Goal: Information Seeking & Learning: Learn about a topic

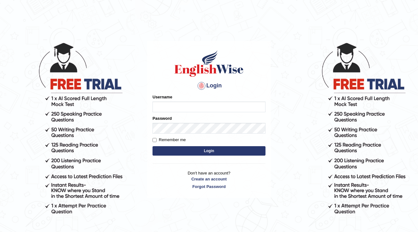
click at [173, 103] on input "Username" at bounding box center [208, 106] width 113 height 11
type input "ajay2025"
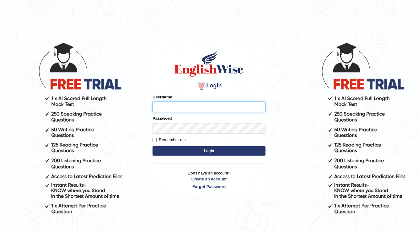
click at [181, 106] on input "Username" at bounding box center [208, 106] width 113 height 11
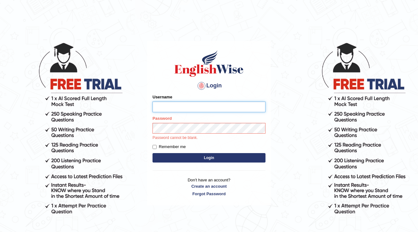
click at [181, 107] on input "Username" at bounding box center [208, 106] width 113 height 11
type input "ajay2025"
click at [152, 153] on button "Login" at bounding box center [208, 157] width 113 height 9
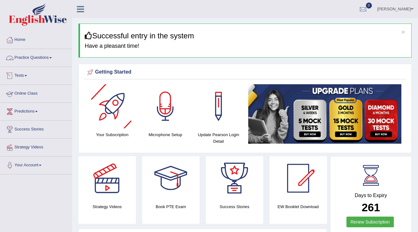
click at [48, 55] on link "Practice Questions" at bounding box center [36, 57] width 72 height 16
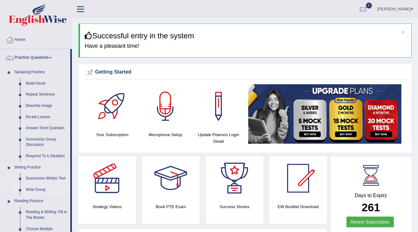
click at [44, 191] on link "Write Essay" at bounding box center [46, 189] width 47 height 11
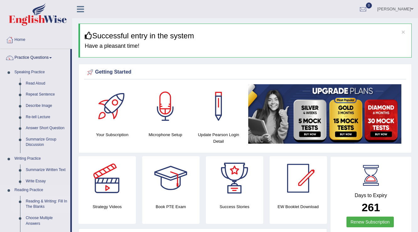
click at [44, 191] on ul "Speaking Practice Read Aloud Repeat Sentence Describe Image Re-tell Lecture Ans…" at bounding box center [35, 217] width 70 height 300
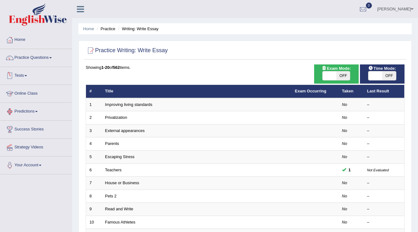
click at [39, 75] on link "Tests" at bounding box center [36, 75] width 72 height 16
click at [39, 75] on link "Tests" at bounding box center [35, 75] width 70 height 16
click at [45, 74] on link "Tests" at bounding box center [36, 75] width 72 height 16
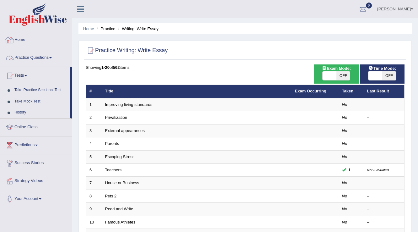
click at [42, 56] on link "Practice Questions" at bounding box center [36, 57] width 72 height 16
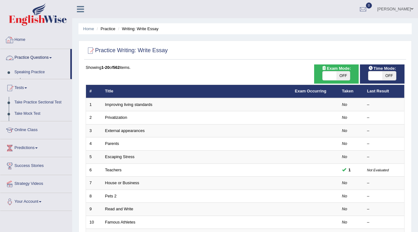
click at [42, 57] on link "Practice Questions" at bounding box center [35, 57] width 70 height 16
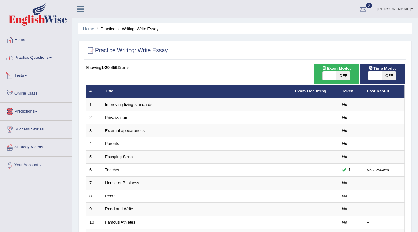
click at [50, 52] on link "Practice Questions" at bounding box center [36, 57] width 72 height 16
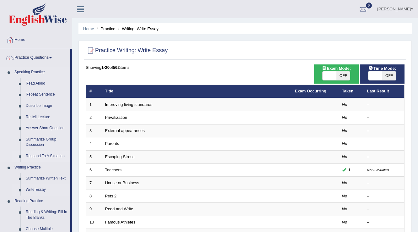
click at [59, 156] on link "Respond To A Situation" at bounding box center [46, 155] width 47 height 11
click at [59, 156] on ul "Speaking Practice Read Aloud Repeat Sentence Describe Image Re-tell Lecture Ans…" at bounding box center [35, 234] width 70 height 335
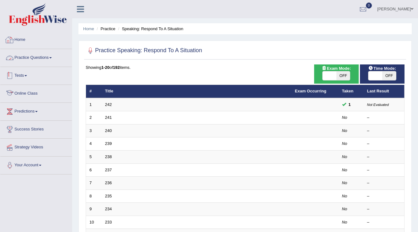
click at [38, 64] on link "Practice Questions" at bounding box center [36, 57] width 72 height 16
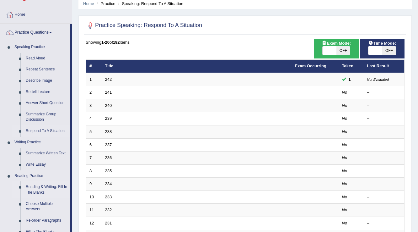
scroll to position [75, 0]
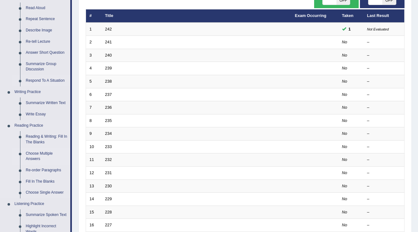
click at [32, 148] on link "Choose Multiple Answers" at bounding box center [46, 156] width 47 height 17
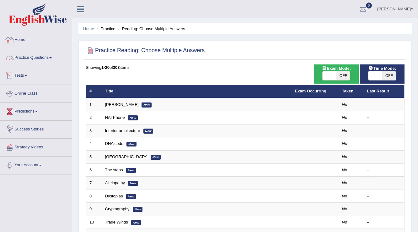
click at [46, 55] on link "Practice Questions" at bounding box center [36, 57] width 72 height 16
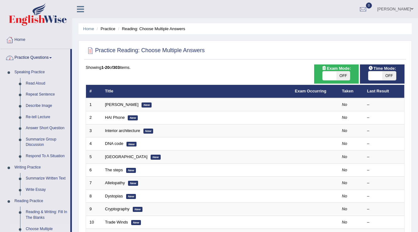
click at [122, 96] on th "Title" at bounding box center [197, 91] width 190 height 13
click at [38, 84] on link "Read Aloud" at bounding box center [46, 83] width 47 height 11
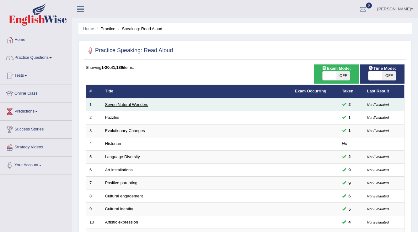
click at [125, 104] on link "Seven Natural Wonders" at bounding box center [126, 104] width 43 height 5
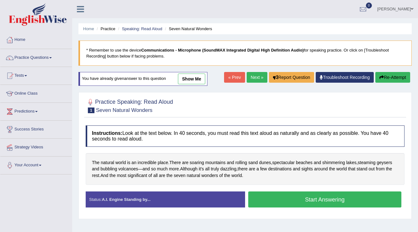
click at [317, 199] on button "Start Answering" at bounding box center [324, 199] width 153 height 16
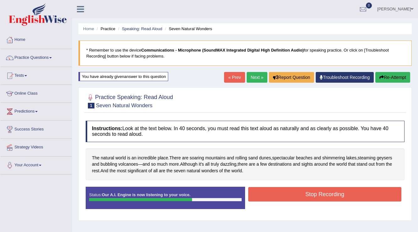
click at [313, 189] on button "Stop Recording" at bounding box center [324, 194] width 153 height 14
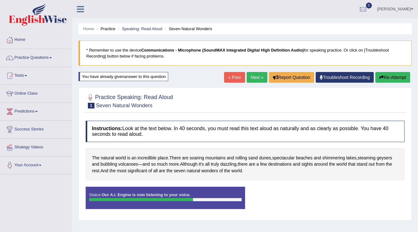
click at [313, 189] on div "Status: Our A.I. Engine is now listening to your voice. Start Answering Stop Re…" at bounding box center [245, 200] width 319 height 28
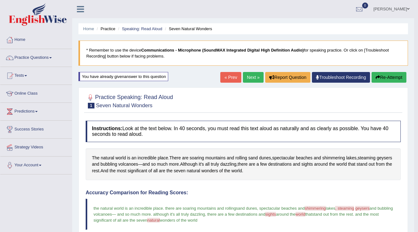
click at [243, 75] on link "Next »" at bounding box center [253, 77] width 21 height 11
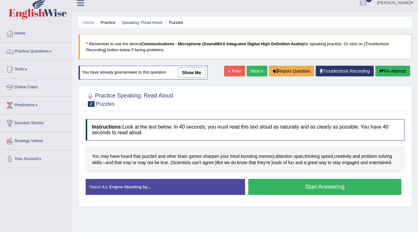
scroll to position [25, 0]
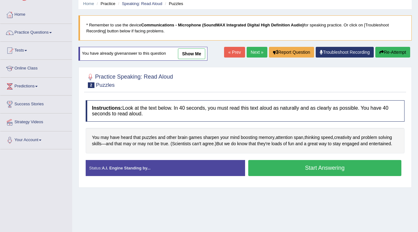
click at [336, 165] on button "Start Answering" at bounding box center [324, 168] width 153 height 16
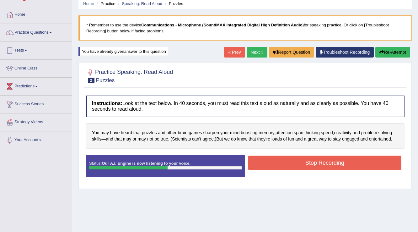
click at [336, 165] on button "Stop Recording" at bounding box center [324, 162] width 153 height 14
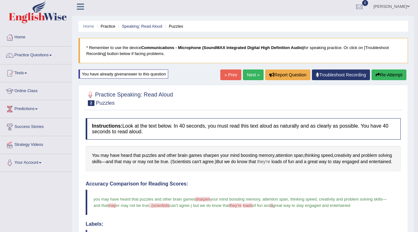
scroll to position [0, 0]
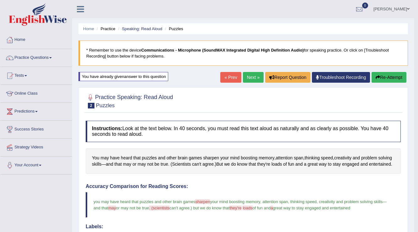
click at [255, 79] on link "Next »" at bounding box center [253, 77] width 21 height 11
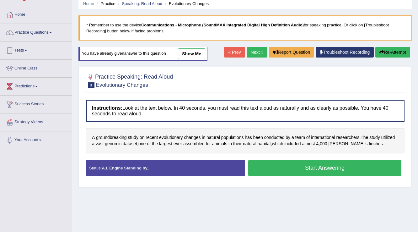
click at [273, 167] on button "Start Answering" at bounding box center [324, 168] width 153 height 16
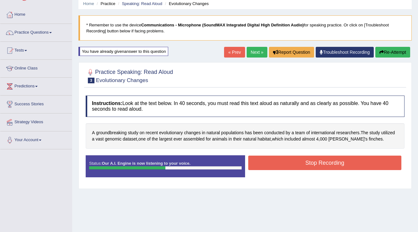
click at [272, 168] on button "Stop Recording" at bounding box center [324, 162] width 153 height 14
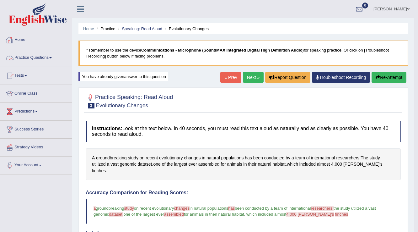
click at [25, 36] on link "Home" at bounding box center [36, 39] width 72 height 16
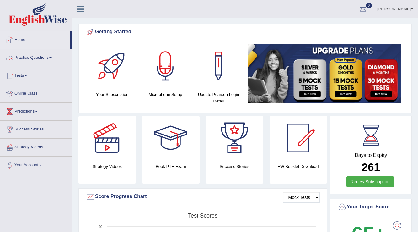
click at [49, 64] on link "Practice Questions" at bounding box center [36, 57] width 72 height 16
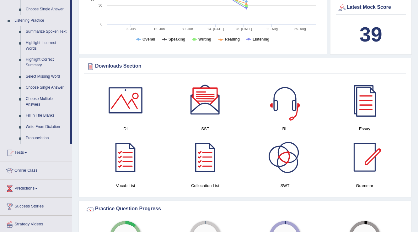
scroll to position [248, 0]
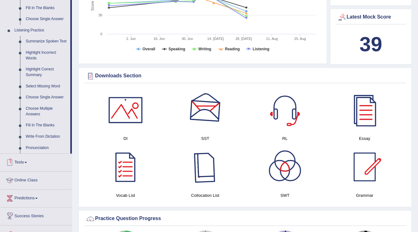
click at [212, 162] on div at bounding box center [205, 167] width 44 height 44
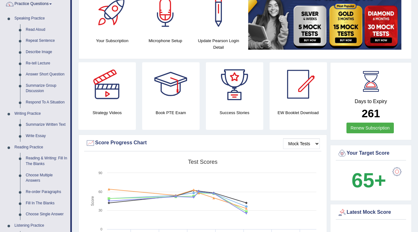
scroll to position [0, 0]
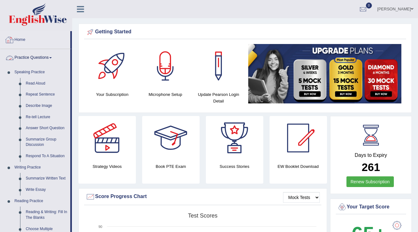
click at [32, 36] on link "Home" at bounding box center [35, 39] width 70 height 16
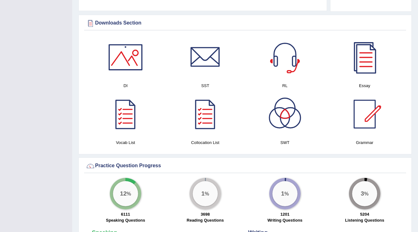
scroll to position [276, 0]
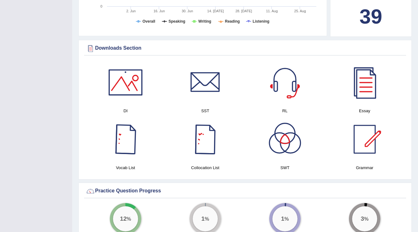
click at [115, 77] on div at bounding box center [126, 82] width 44 height 44
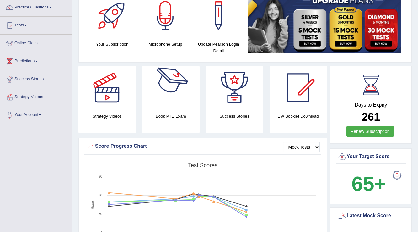
scroll to position [0, 0]
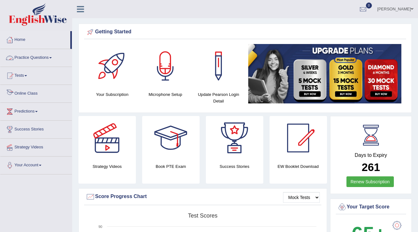
click at [26, 62] on link "Practice Questions" at bounding box center [36, 57] width 72 height 16
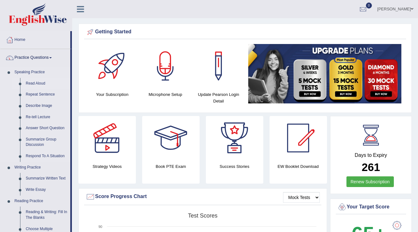
click at [36, 84] on link "Read Aloud" at bounding box center [46, 83] width 47 height 11
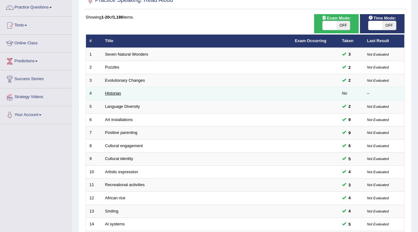
click at [112, 93] on link "Historian" at bounding box center [113, 93] width 16 height 5
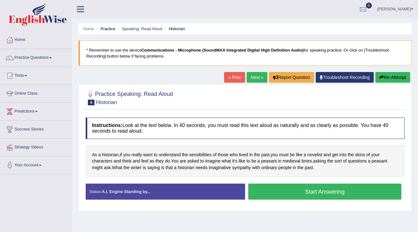
click at [341, 193] on button "Start Answering" at bounding box center [324, 191] width 153 height 16
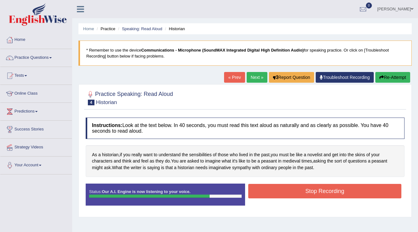
click at [342, 193] on button "Stop Recording" at bounding box center [324, 191] width 153 height 14
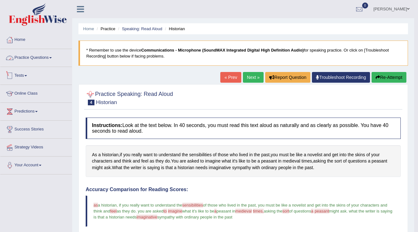
click at [45, 51] on link "Practice Questions" at bounding box center [36, 57] width 72 height 16
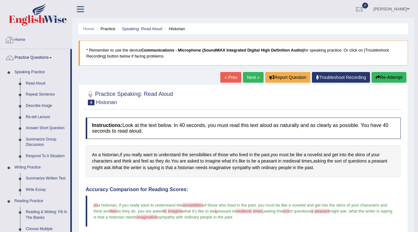
click at [24, 39] on link "Home" at bounding box center [36, 39] width 72 height 16
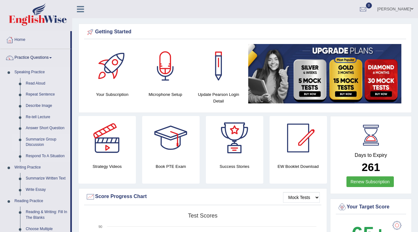
click at [33, 142] on link "Summarize Group Discussion" at bounding box center [46, 142] width 47 height 17
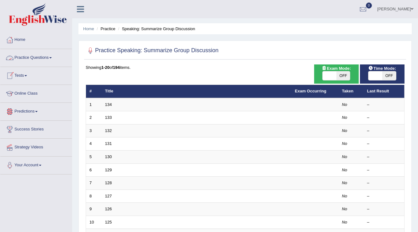
click at [49, 63] on link "Practice Questions" at bounding box center [36, 57] width 72 height 16
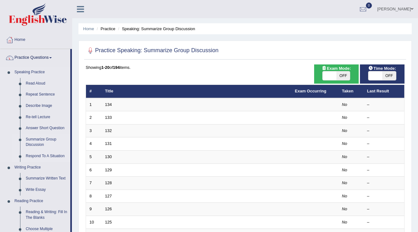
click at [56, 153] on link "Respond To A Situation" at bounding box center [46, 155] width 47 height 11
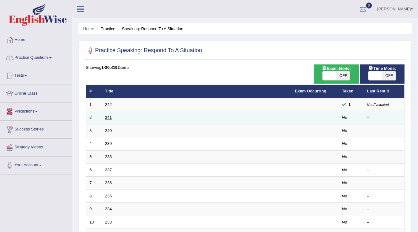
click at [110, 117] on link "241" at bounding box center [108, 117] width 7 height 5
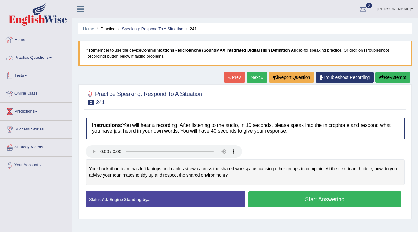
click at [29, 56] on link "Practice Questions" at bounding box center [36, 57] width 72 height 16
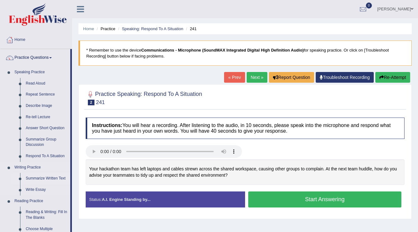
click at [46, 177] on link "Summarize Written Text" at bounding box center [46, 178] width 47 height 11
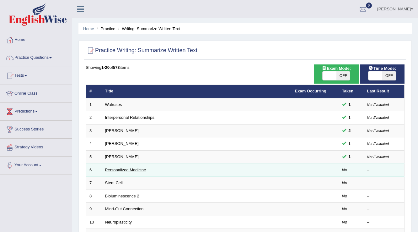
click at [131, 168] on link "Personalized Medicine" at bounding box center [125, 169] width 41 height 5
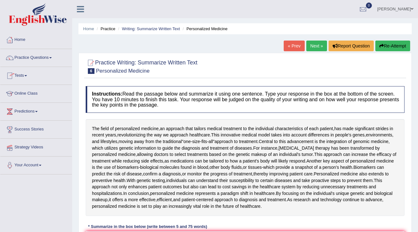
click at [409, 6] on link "Ajay Kumal" at bounding box center [394, 8] width 45 height 16
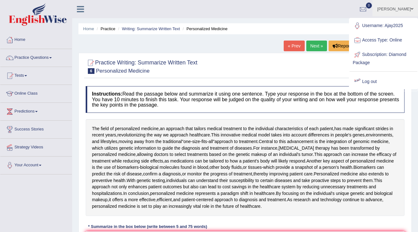
click at [374, 79] on link "Log out" at bounding box center [383, 81] width 68 height 14
